Goal: Information Seeking & Learning: Check status

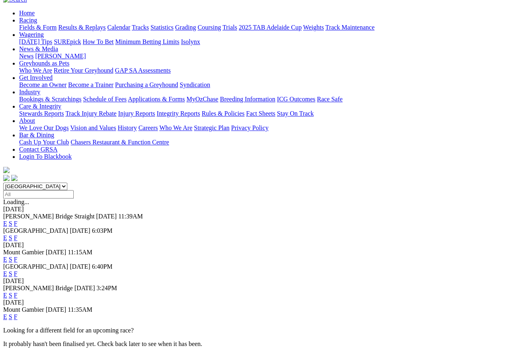
scroll to position [77, 0]
click at [18, 292] on link "F" at bounding box center [16, 295] width 4 height 7
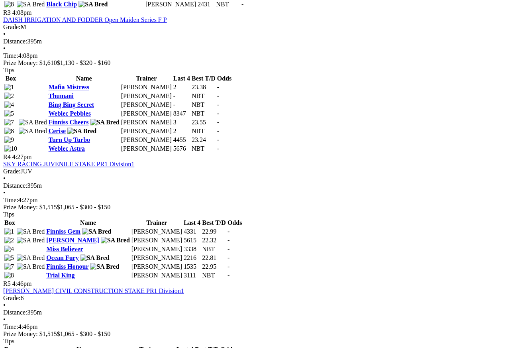
scroll to position [638, 0]
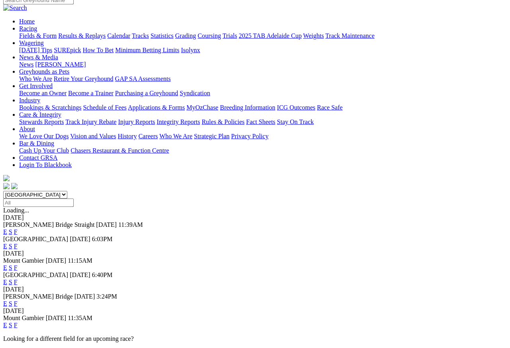
scroll to position [70, 0]
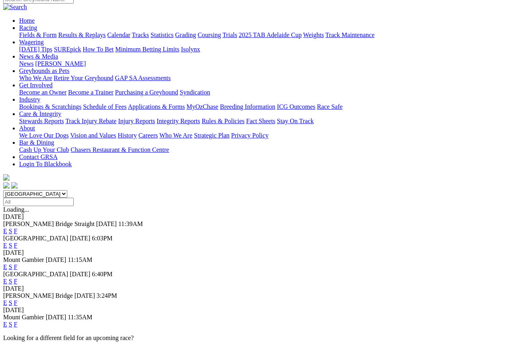
click at [18, 309] on link "F" at bounding box center [16, 324] width 4 height 7
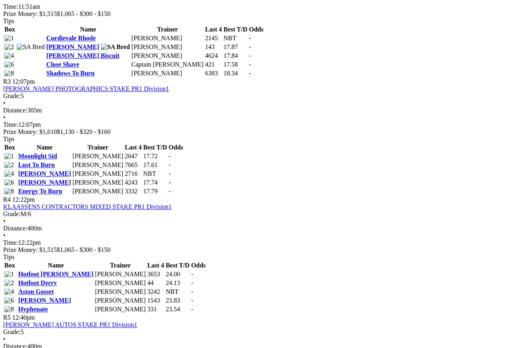
scroll to position [570, 8]
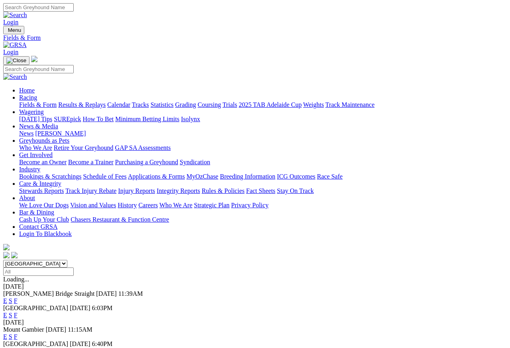
click at [97, 101] on link "Results & Replays" at bounding box center [81, 104] width 47 height 7
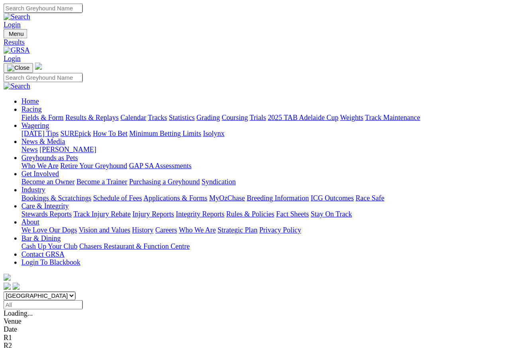
scroll to position [4, 0]
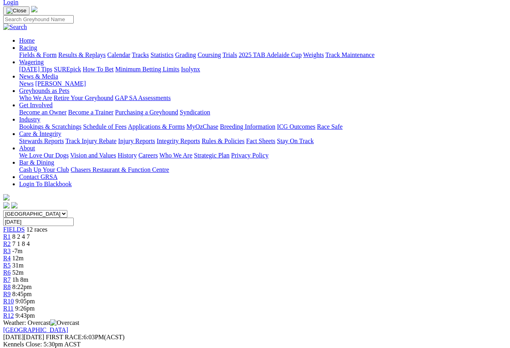
scroll to position [25, 0]
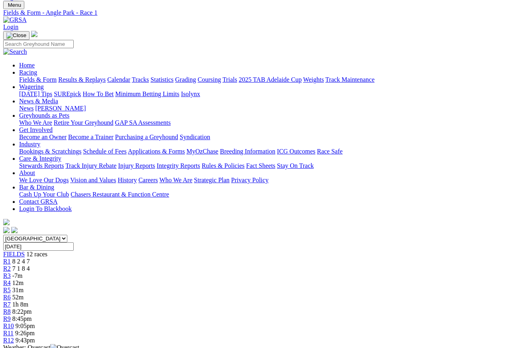
click at [11, 265] on span "R2" at bounding box center [7, 268] width 8 height 7
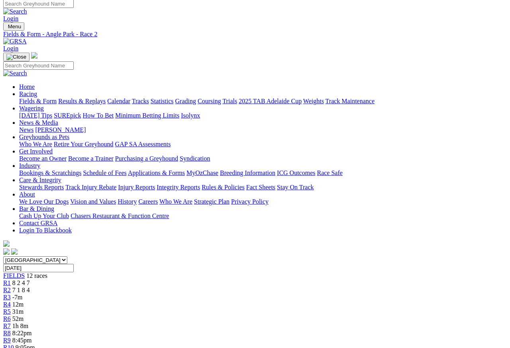
scroll to position [4, 0]
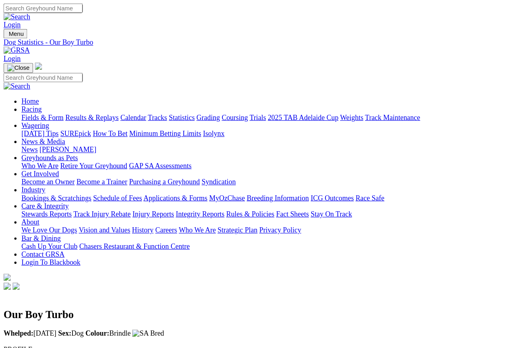
scroll to position [4, 0]
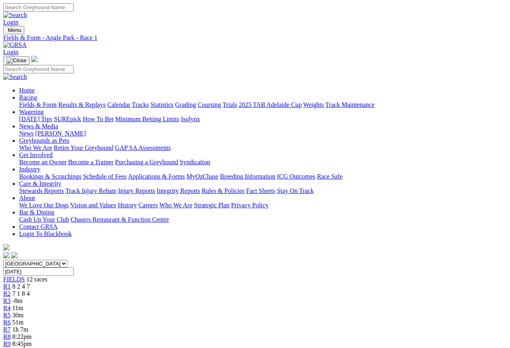
scroll to position [4, 0]
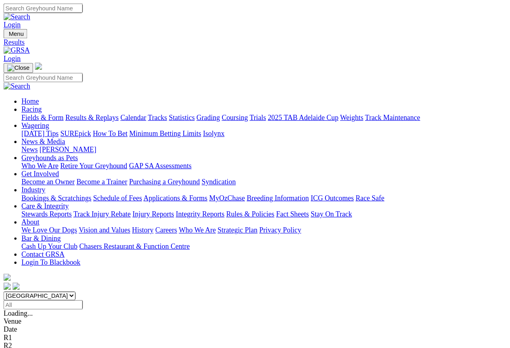
scroll to position [4, 0]
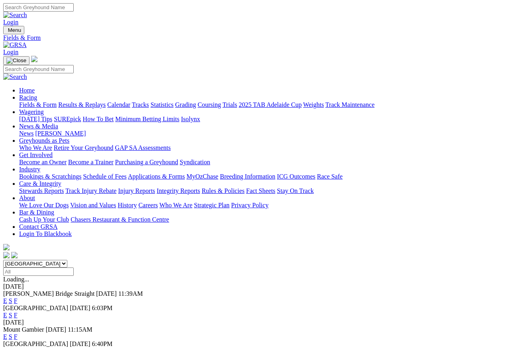
scroll to position [4, 0]
